Goal: Information Seeking & Learning: Learn about a topic

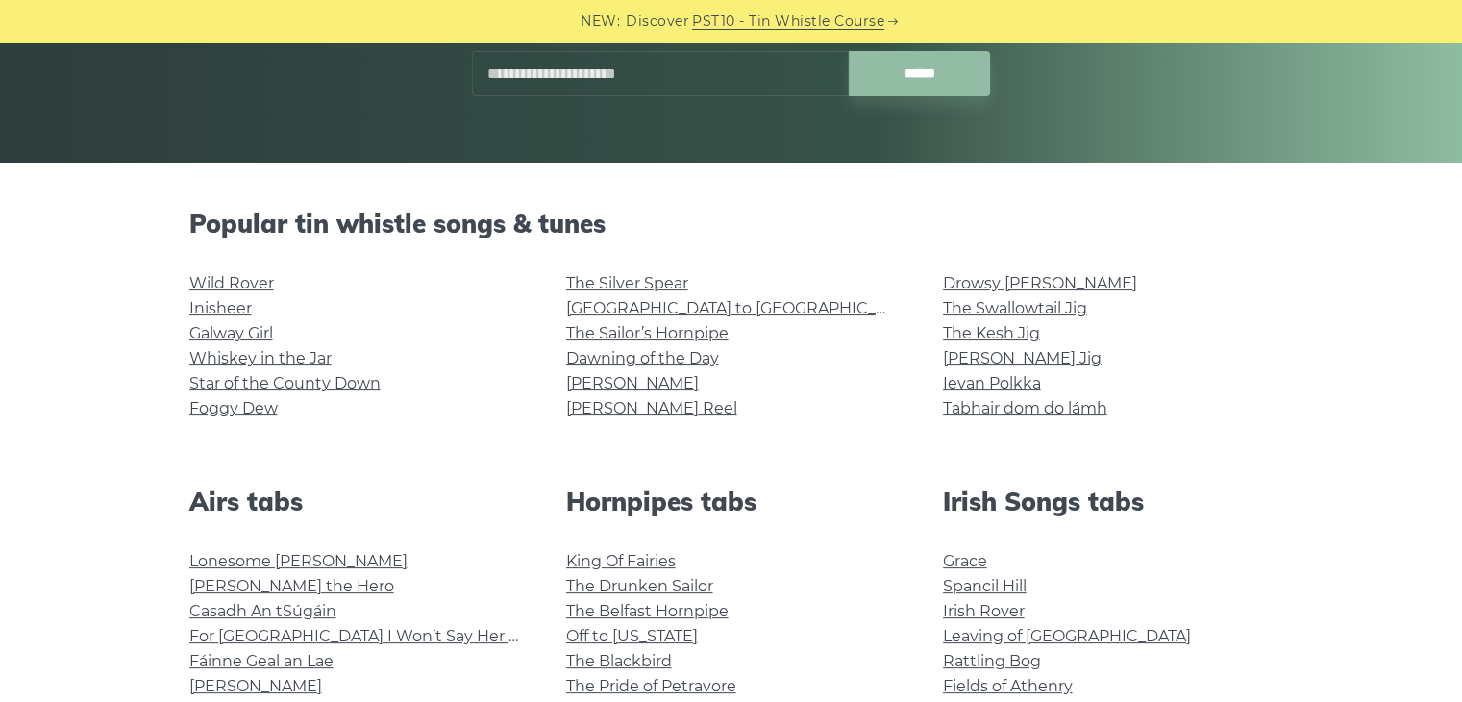
scroll to position [338, 0]
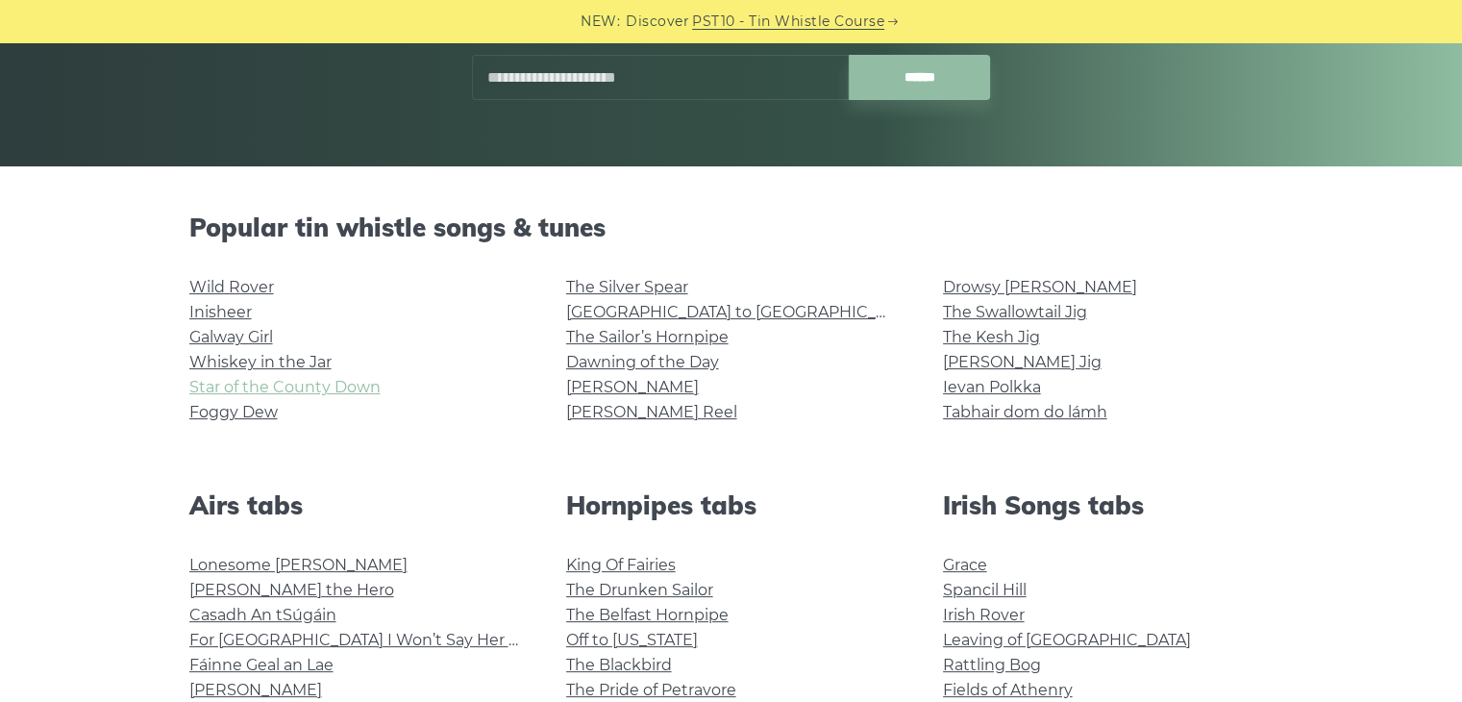
click at [358, 393] on link "Star of the County Down" at bounding box center [284, 387] width 191 height 18
click at [242, 335] on link "Galway Girl" at bounding box center [231, 337] width 84 height 18
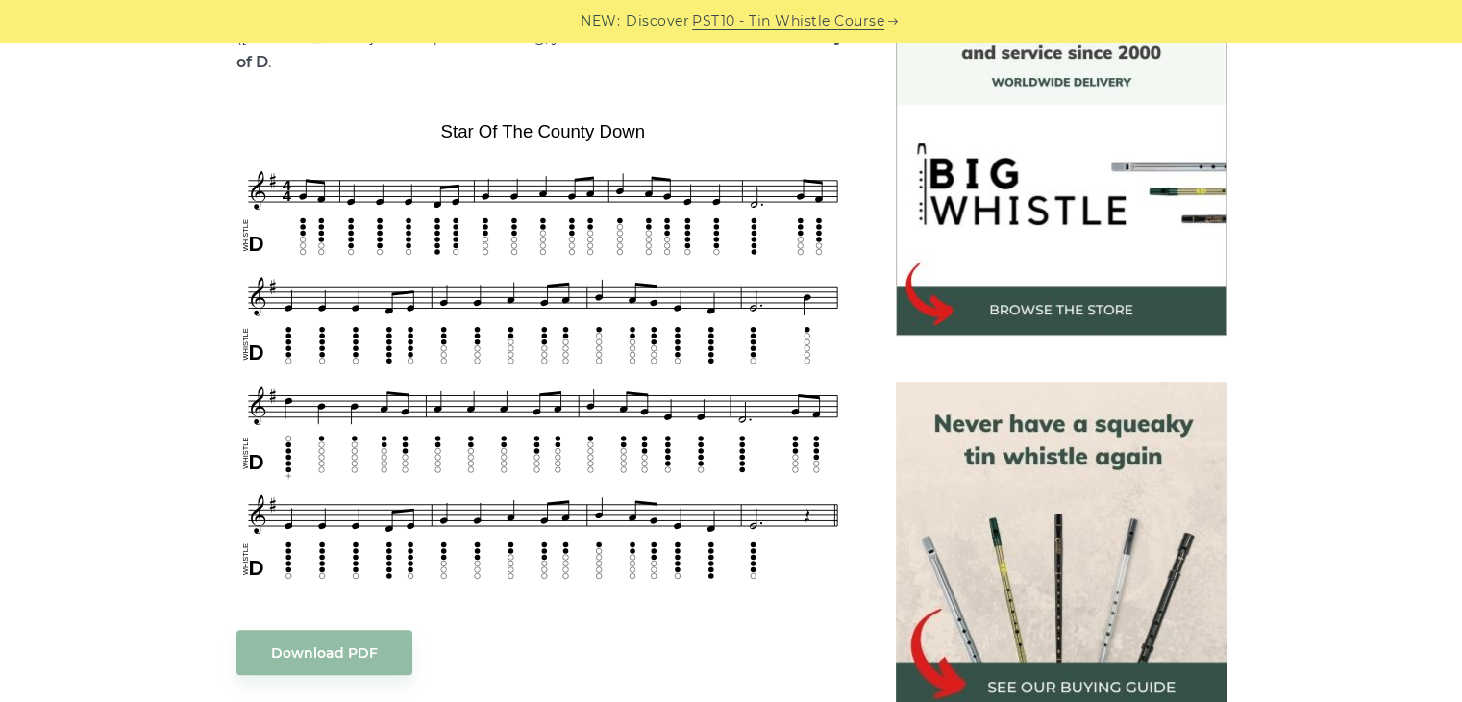
scroll to position [548, 0]
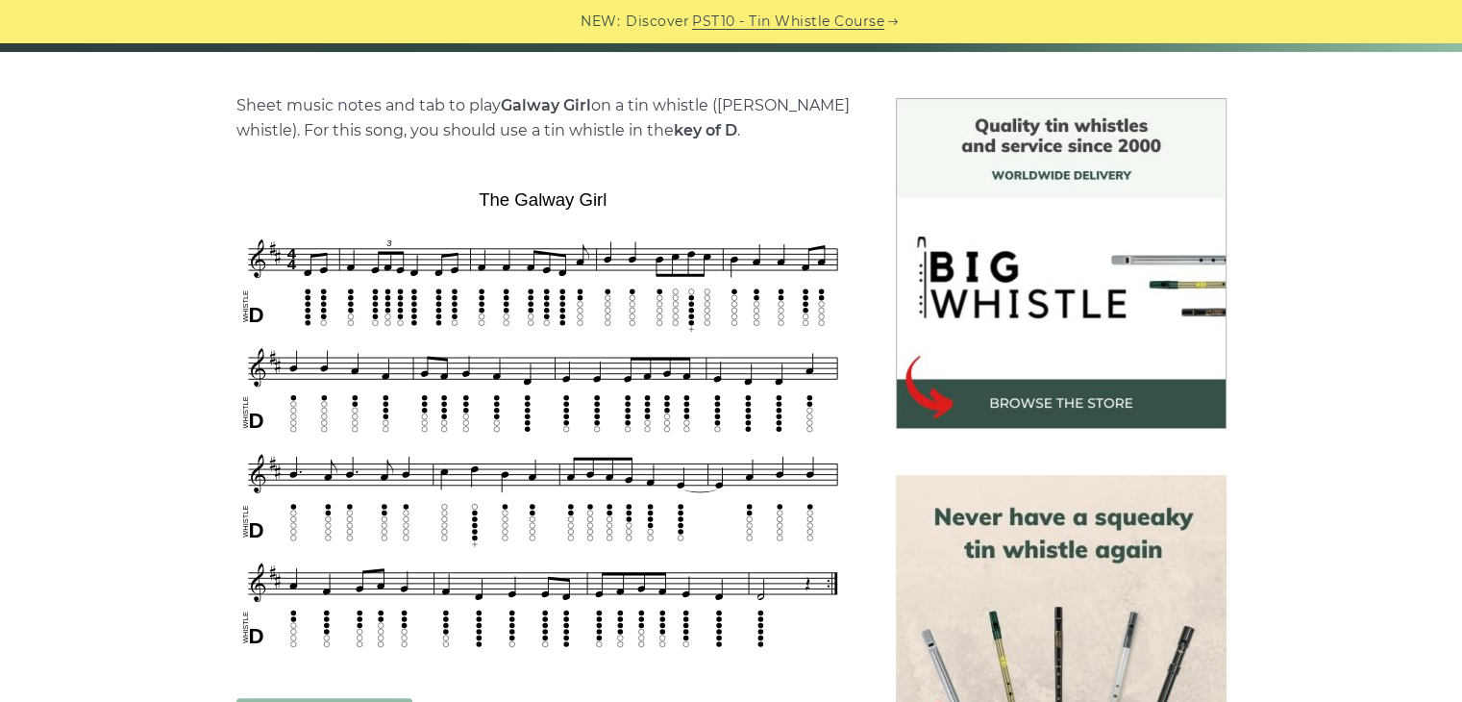
scroll to position [484, 0]
